Goal: Task Accomplishment & Management: Use online tool/utility

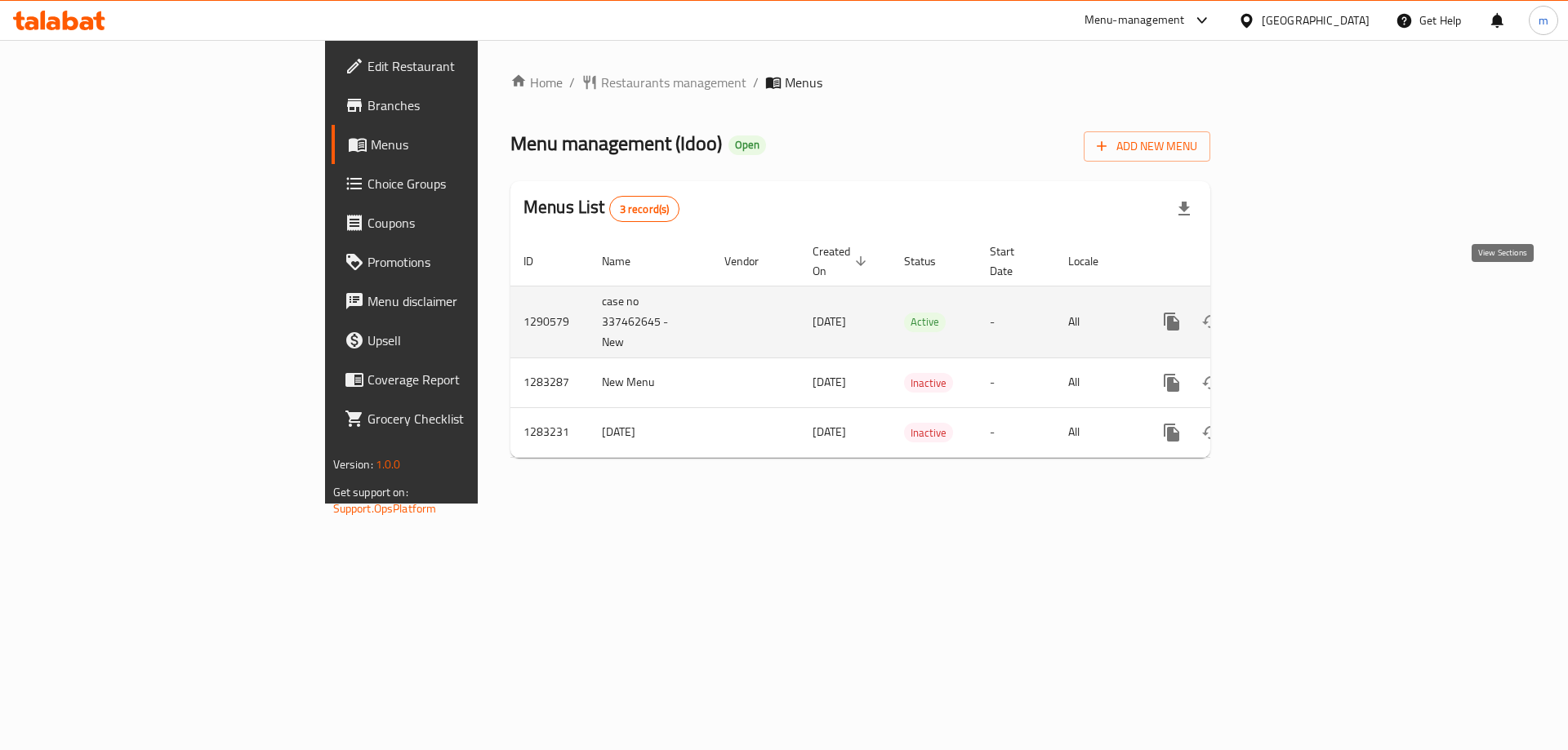
click at [1299, 311] on icon "enhanced table" at bounding box center [1289, 321] width 19 height 19
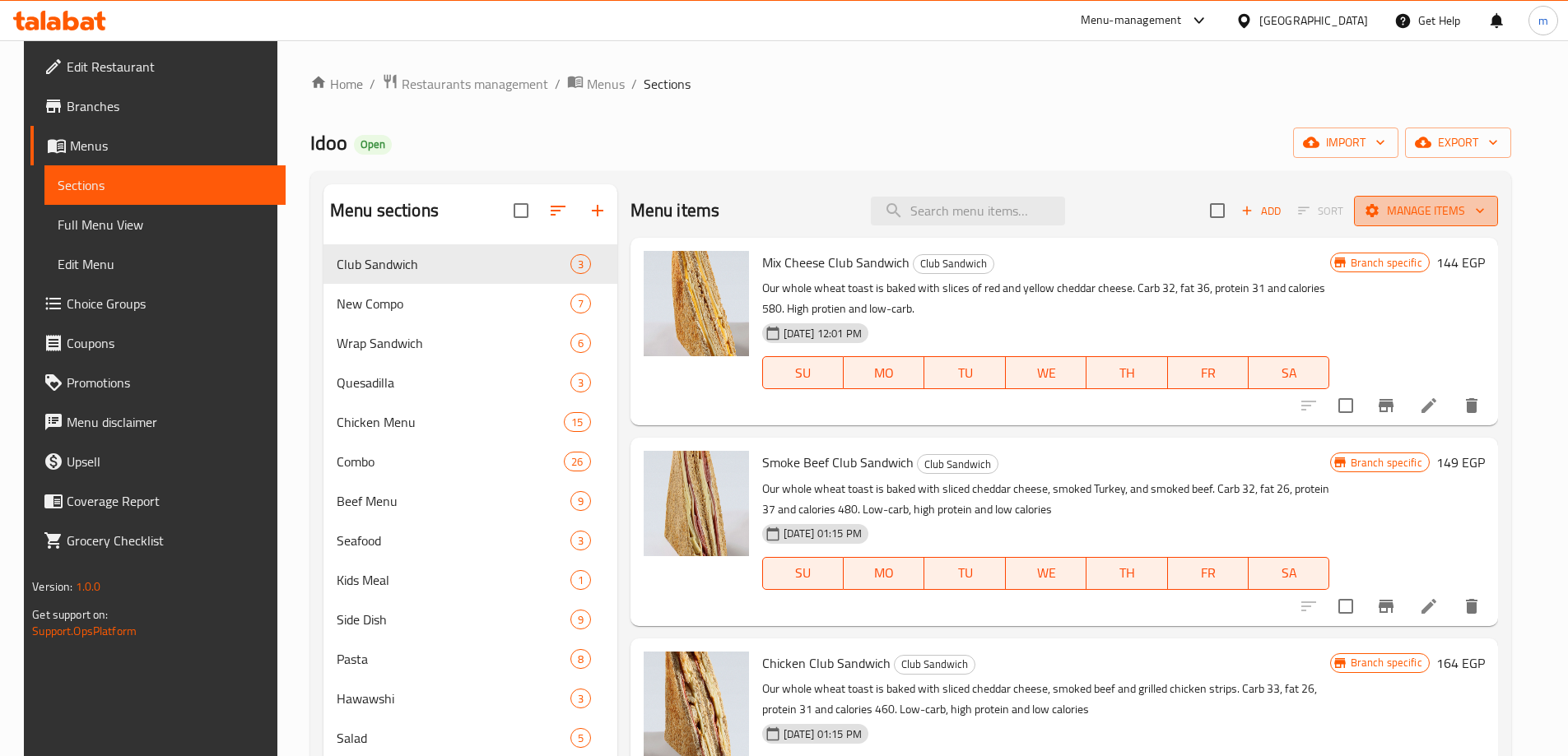
click at [1452, 207] on span "Manage items" at bounding box center [1426, 211] width 118 height 21
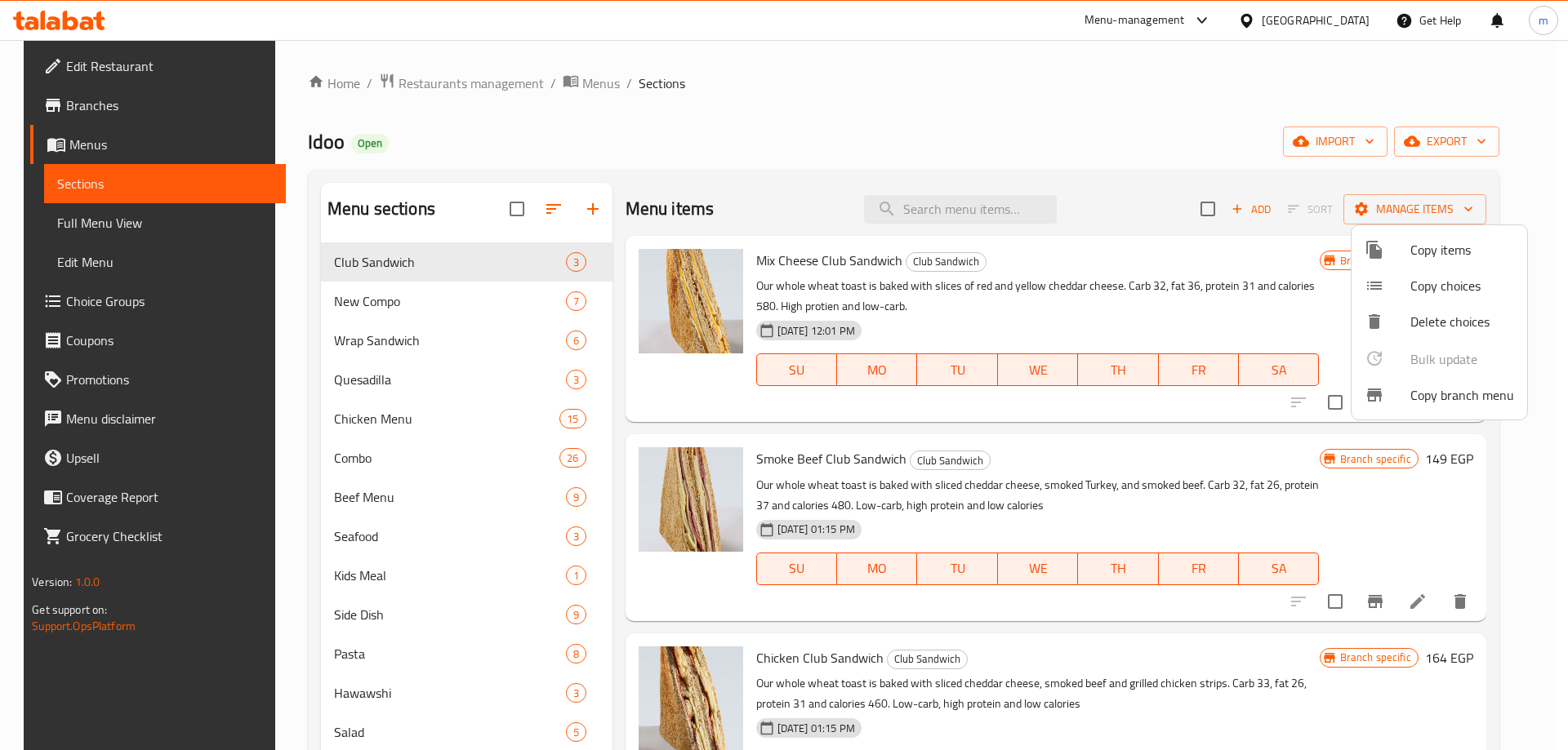
click at [1401, 397] on div at bounding box center [1387, 395] width 45 height 19
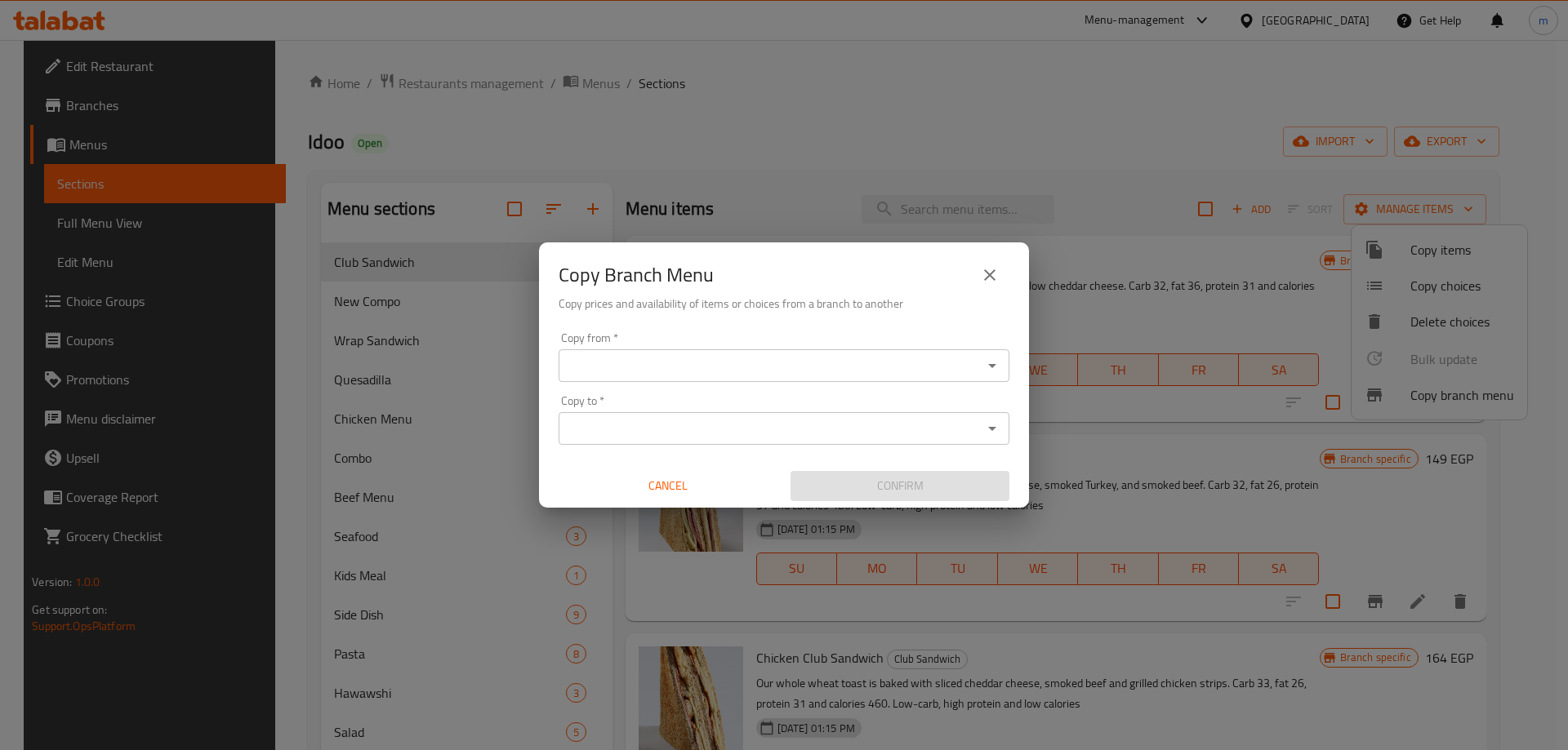
click at [612, 365] on input "Copy from   *" at bounding box center [771, 365] width 414 height 23
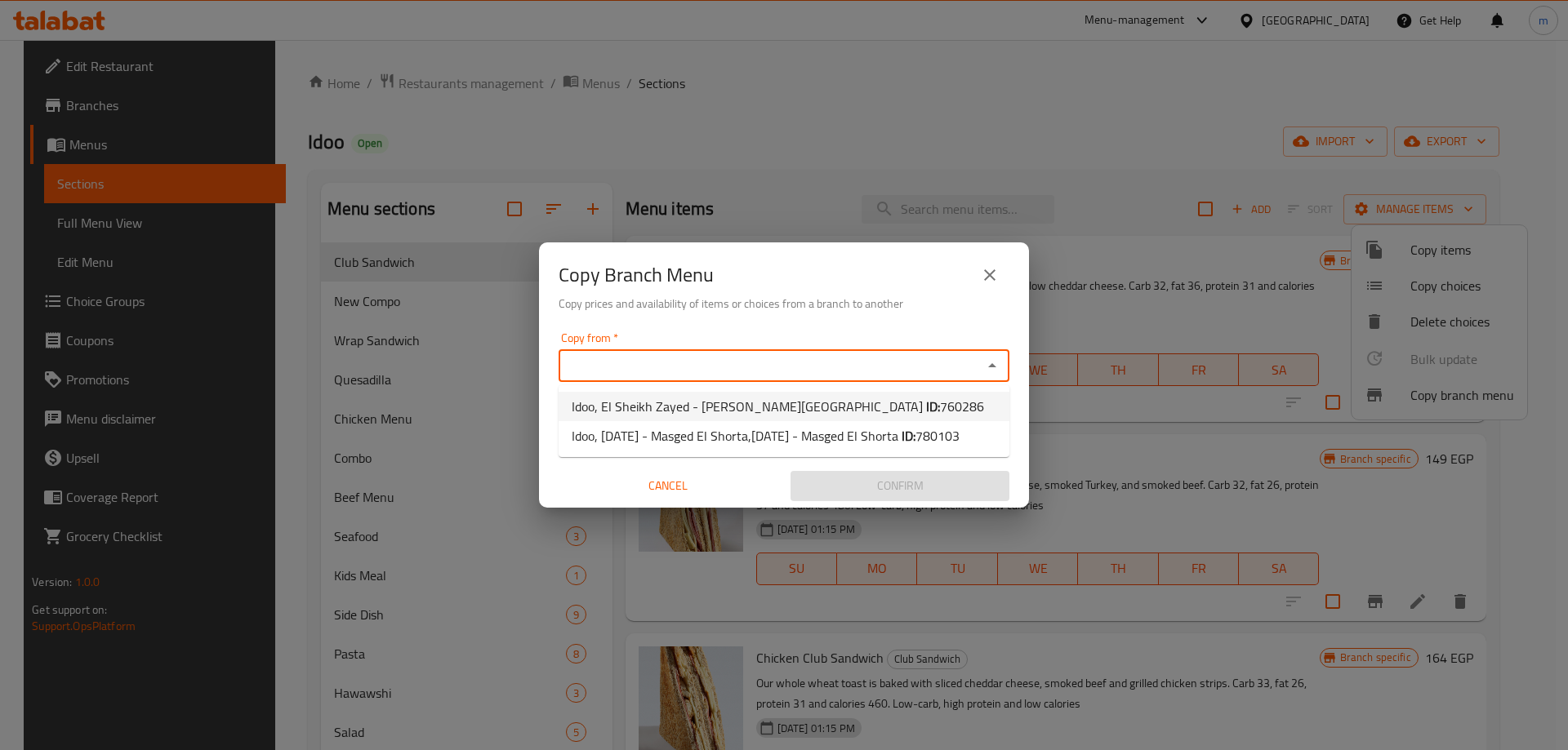
click at [657, 397] on span "Idoo, El Sheikh Zayed - Beverly Hills ID: 760286" at bounding box center [777, 406] width 413 height 19
type input "Idoo, El Sheikh Zayed - Beverly Hills"
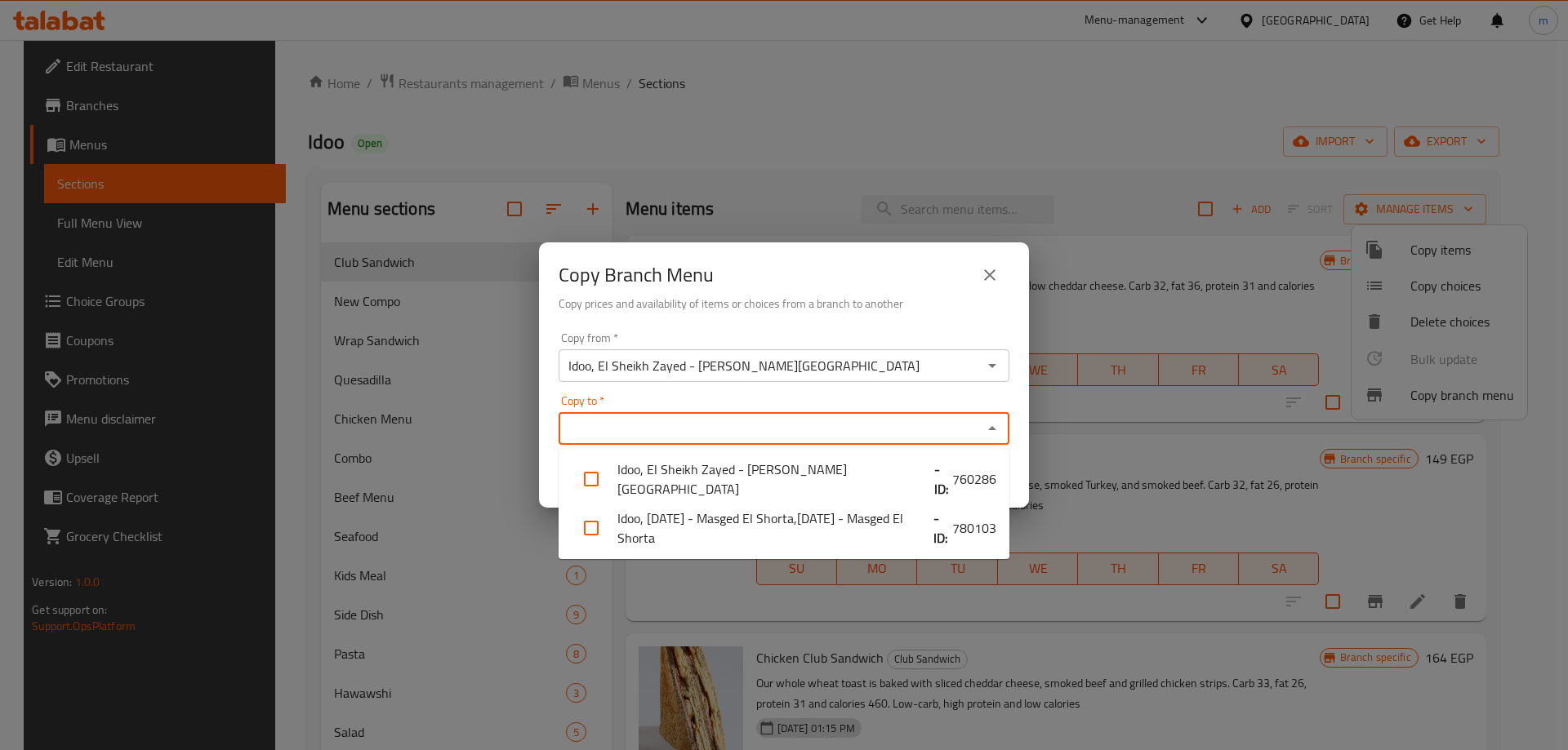
click at [689, 433] on input "Copy to   *" at bounding box center [771, 428] width 414 height 23
click at [674, 516] on li "Idoo, 6th of October - Masged El Shorta,6th of October - Masged El Shorta - ID:…" at bounding box center [784, 528] width 451 height 49
checkbox input "true"
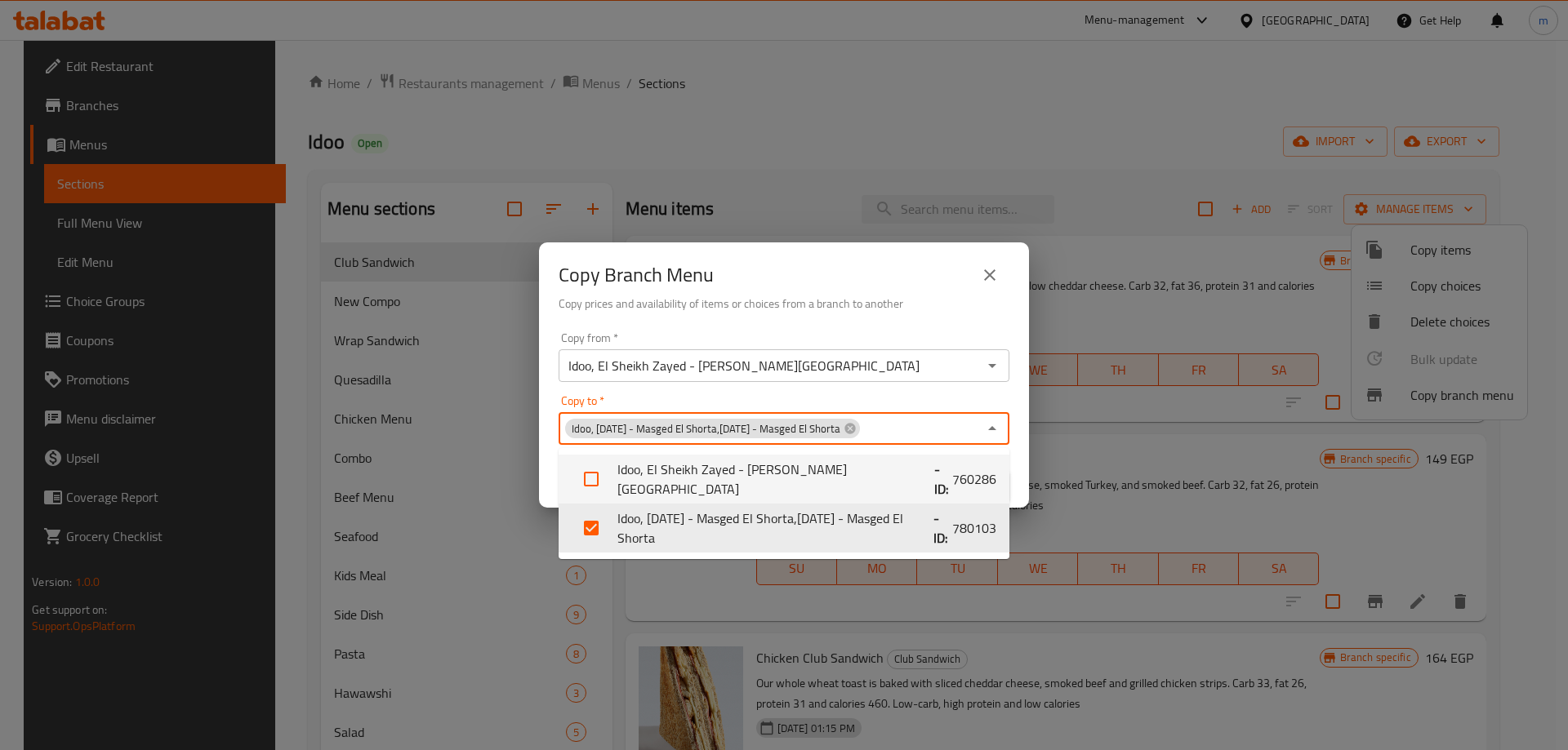
click at [907, 317] on div "Copy Branch Menu Copy prices and availability of items or choices from a branch…" at bounding box center [784, 285] width 490 height 83
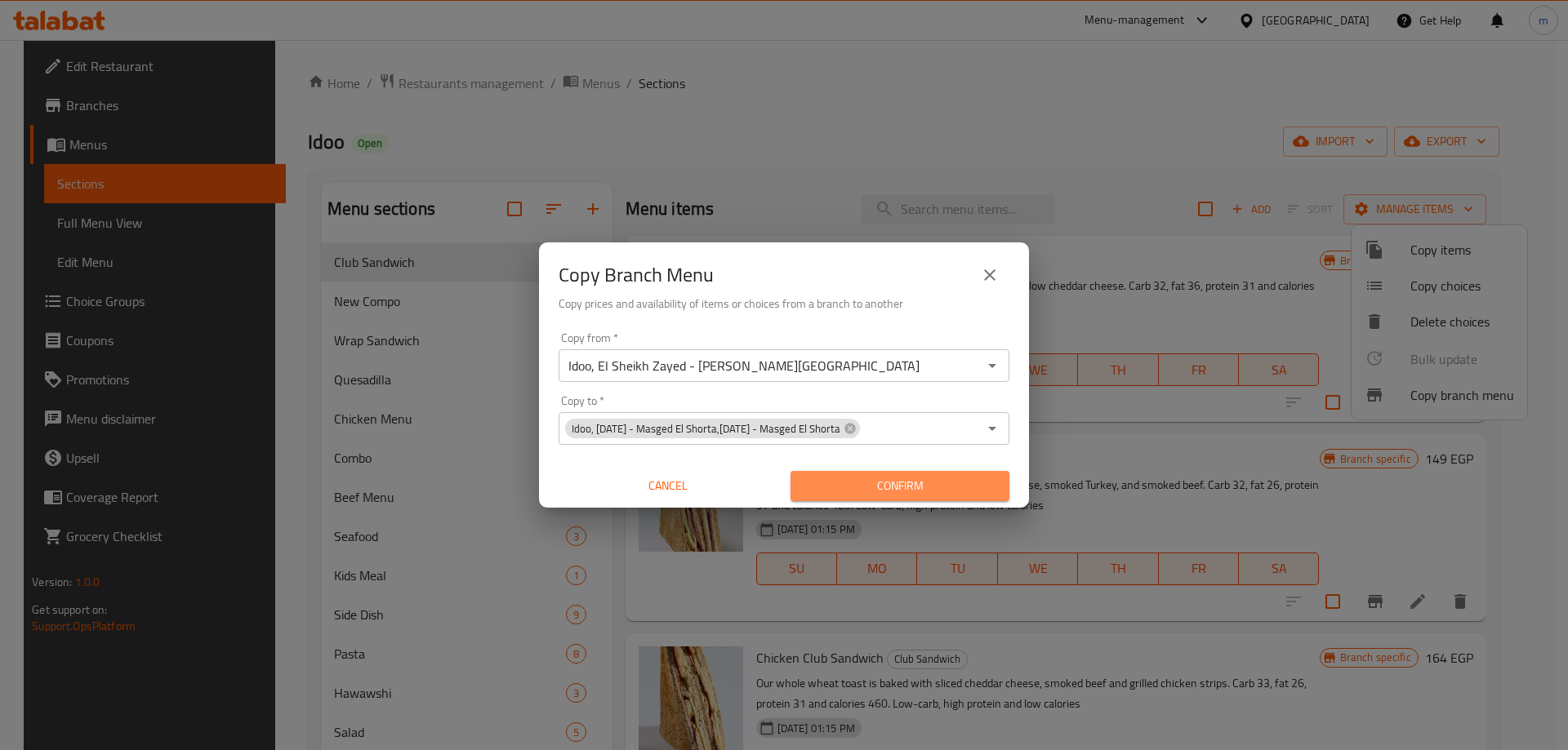
click at [905, 489] on span "Confirm" at bounding box center [900, 486] width 193 height 20
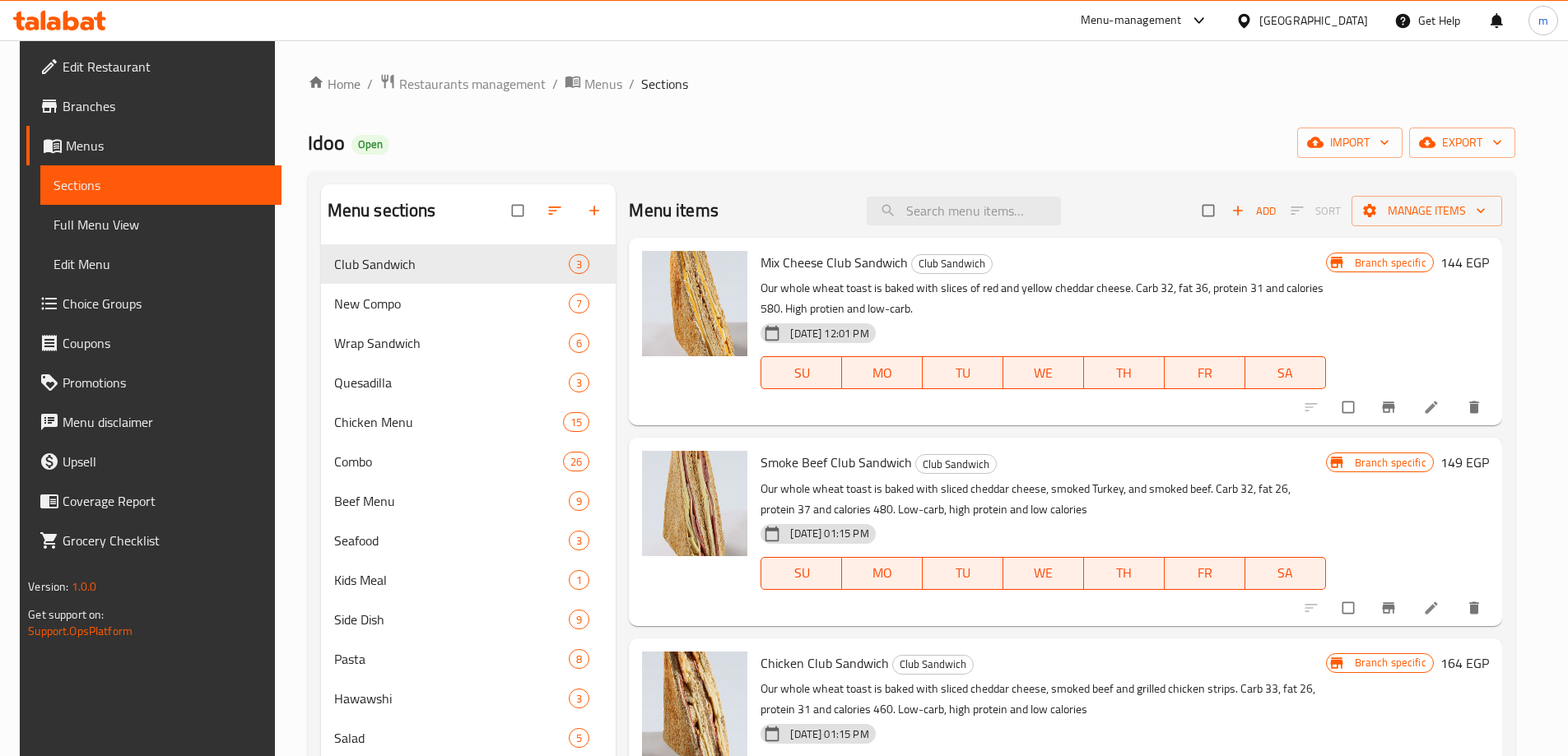
click at [107, 107] on span "Branches" at bounding box center [165, 106] width 206 height 20
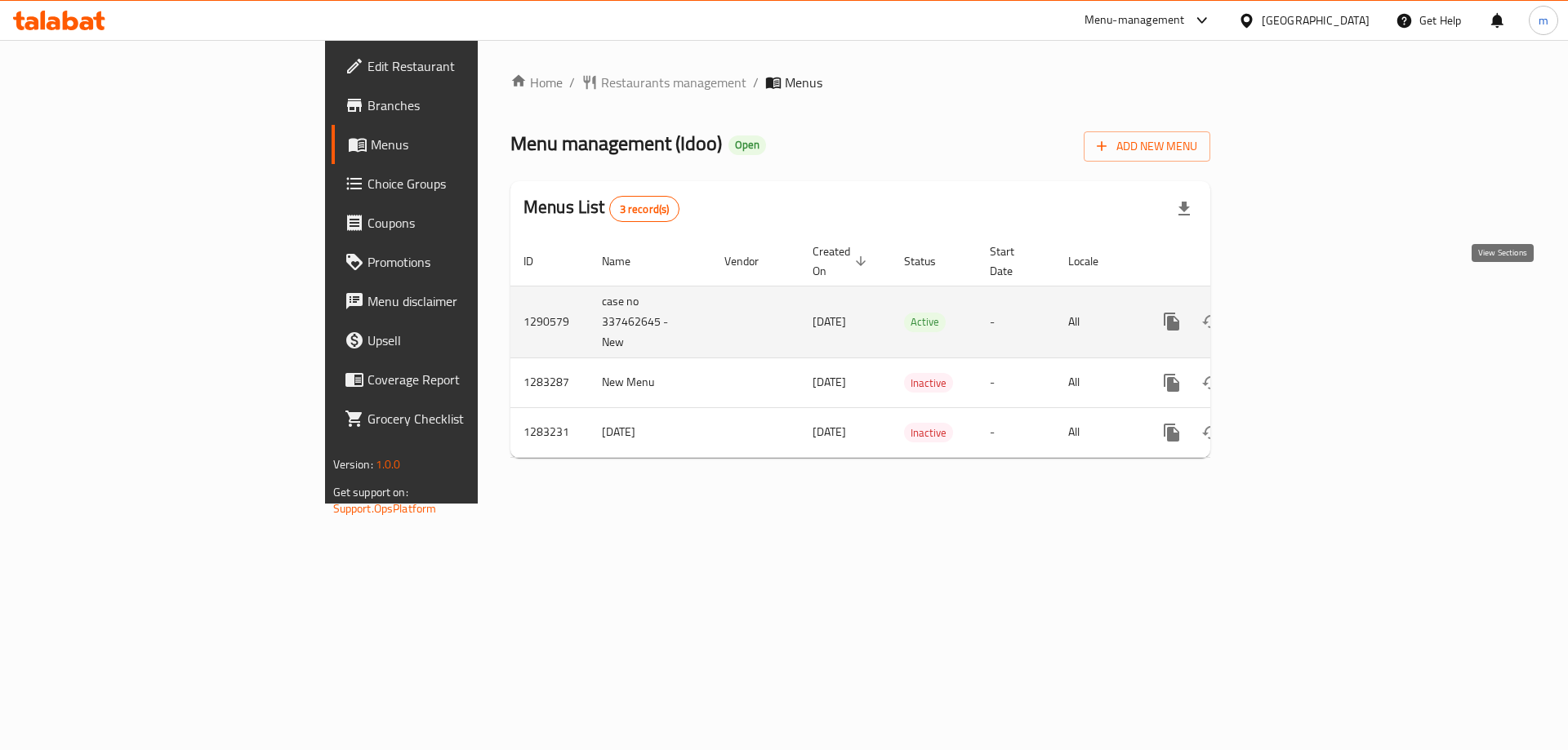
click at [1299, 311] on icon "enhanced table" at bounding box center [1289, 321] width 19 height 19
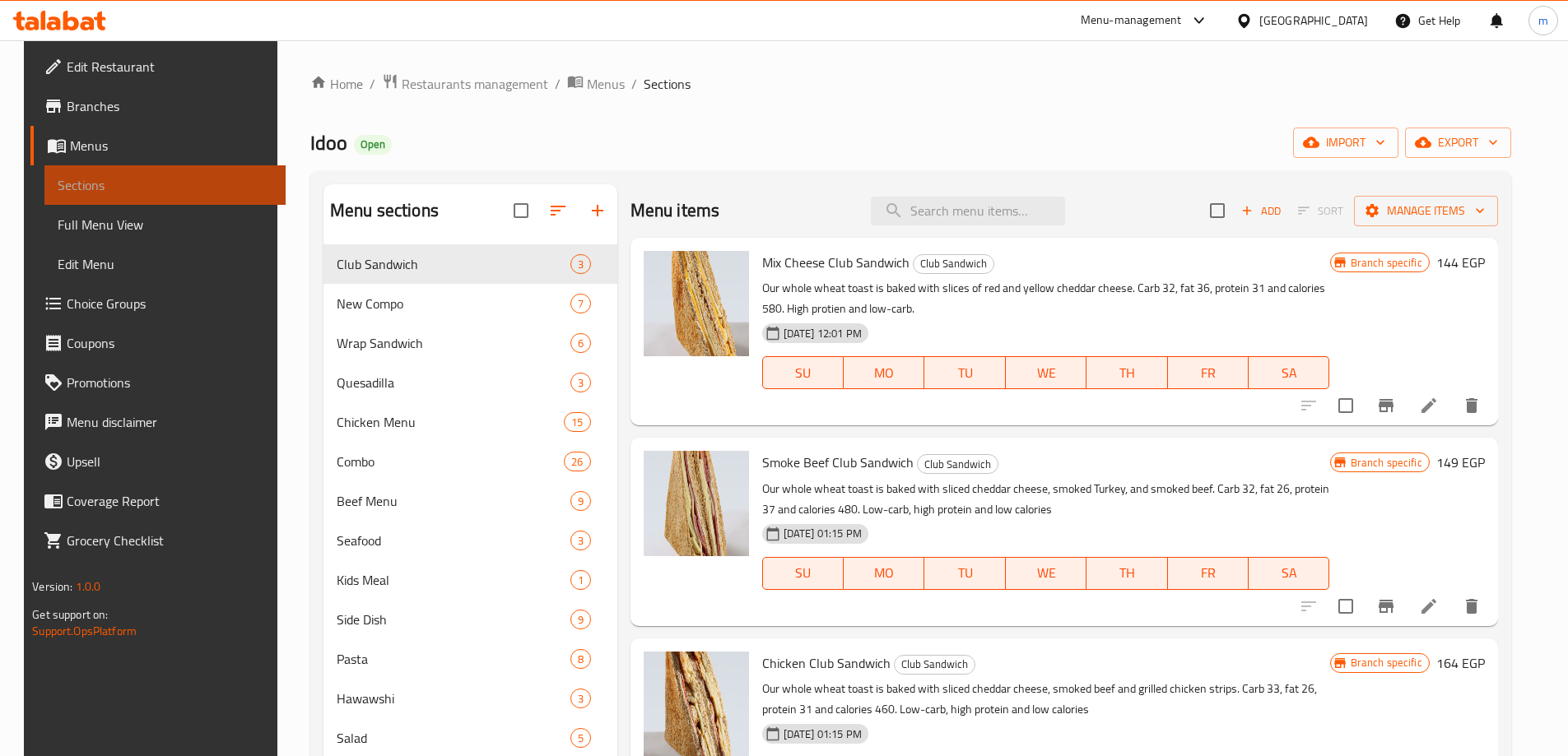
click at [182, 193] on span "Sections" at bounding box center [165, 185] width 215 height 20
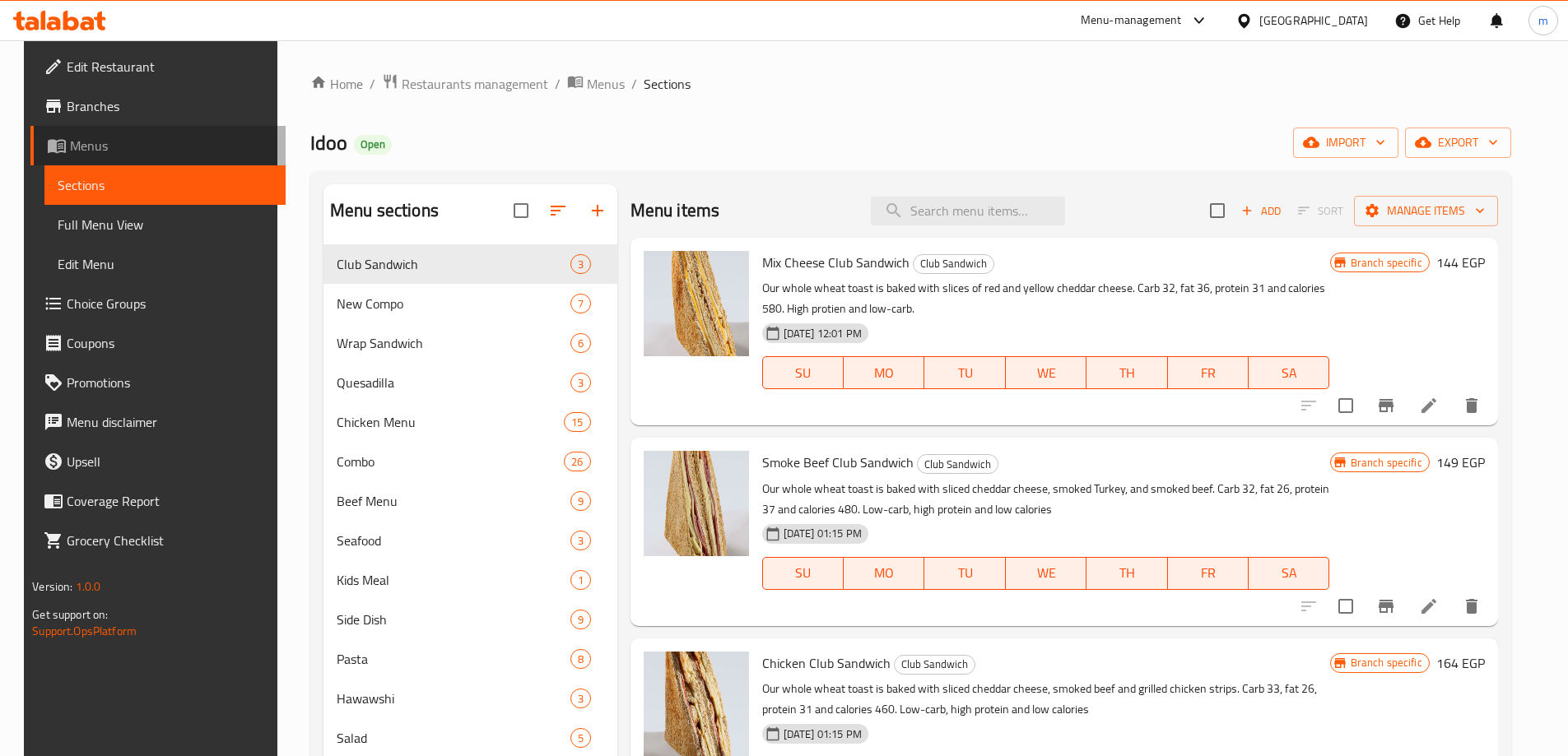
click at [121, 151] on span "Menus" at bounding box center [171, 145] width 203 height 20
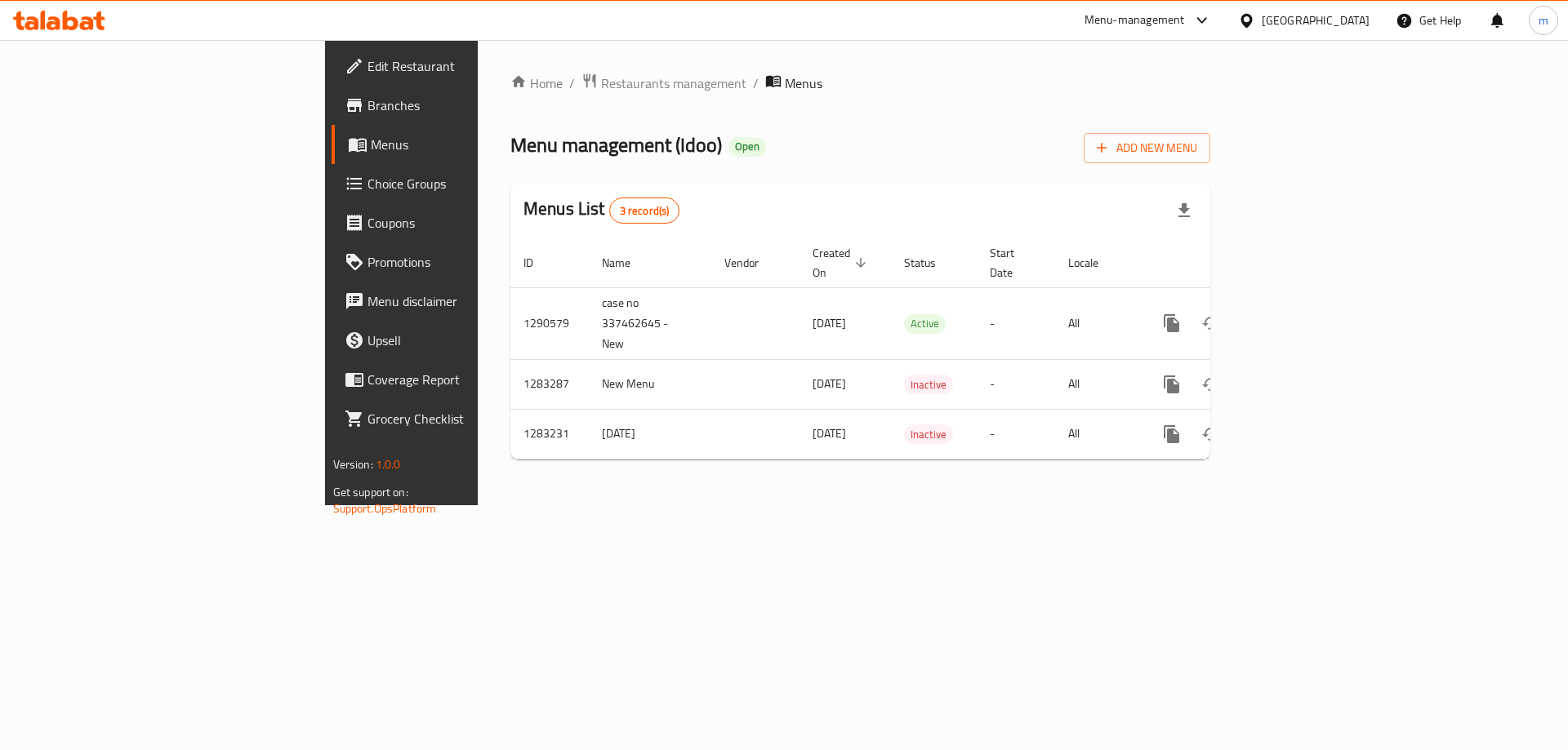
click at [367, 99] on span "Branches" at bounding box center [470, 105] width 207 height 19
